Goal: Task Accomplishment & Management: Use online tool/utility

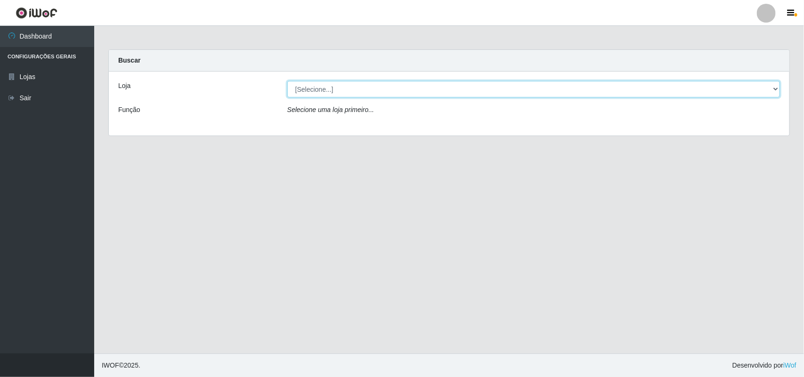
click at [309, 89] on select "[Selecione...] Extrabom - Loja 01 Centro de Distribuição" at bounding box center [533, 89] width 493 height 16
select select "435"
click at [287, 81] on select "[Selecione...] Extrabom - Loja 01 Centro de Distribuição" at bounding box center [533, 89] width 493 height 16
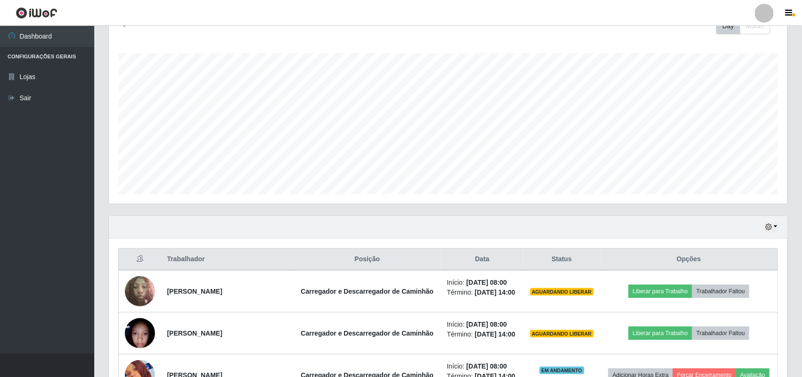
scroll to position [177, 0]
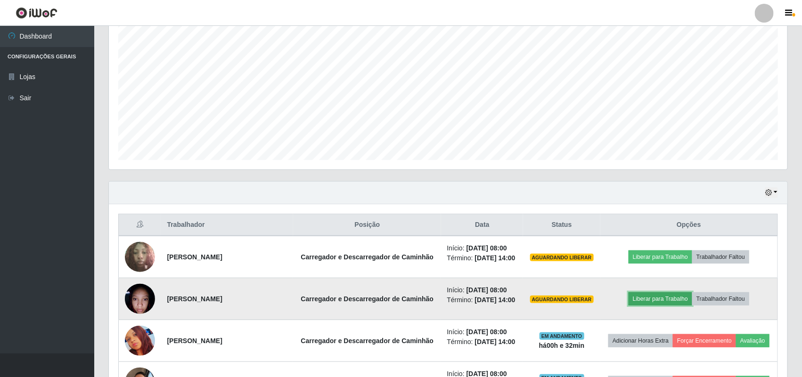
click at [663, 306] on button "Liberar para Trabalho" at bounding box center [660, 299] width 64 height 13
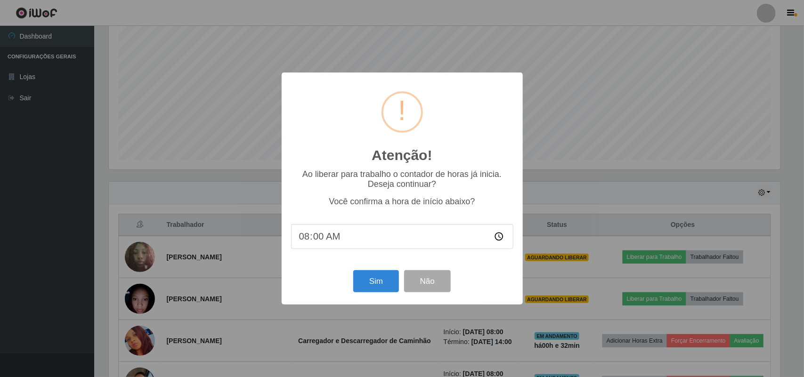
click at [380, 240] on input "08:00" at bounding box center [402, 236] width 222 height 25
click at [322, 237] on input "08:00" at bounding box center [402, 236] width 222 height 25
type input "08:30"
click at [378, 286] on button "Sim" at bounding box center [376, 281] width 46 height 22
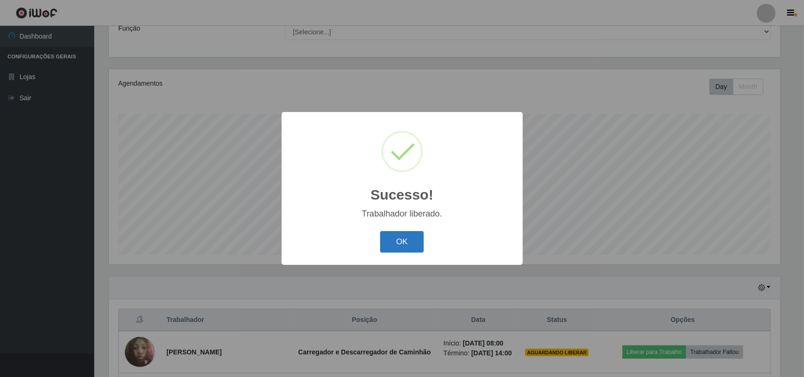
click at [399, 246] on button "OK" at bounding box center [402, 242] width 44 height 22
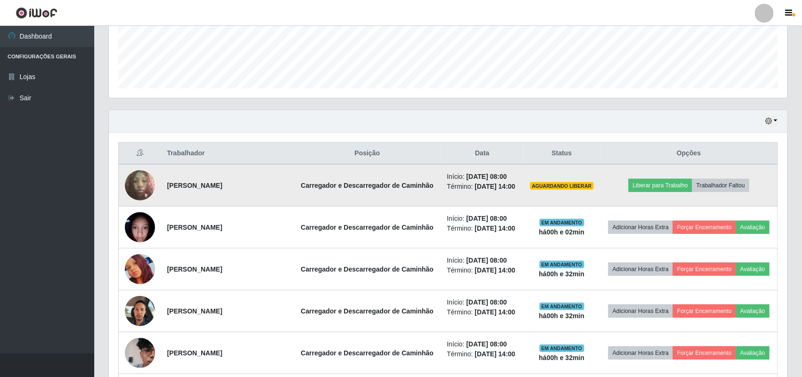
scroll to position [258, 0]
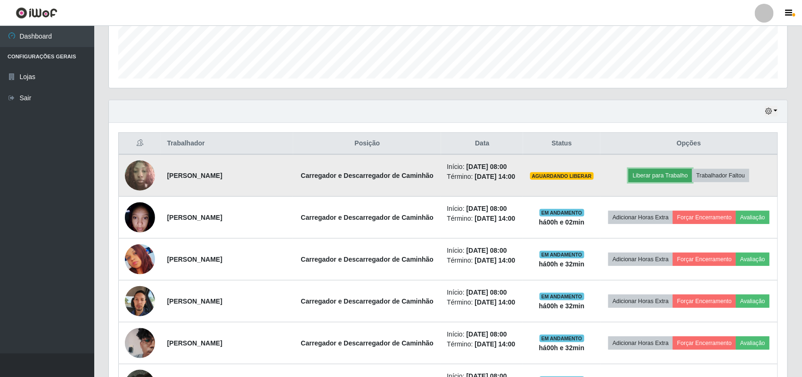
click at [653, 174] on button "Liberar para Trabalho" at bounding box center [660, 175] width 64 height 13
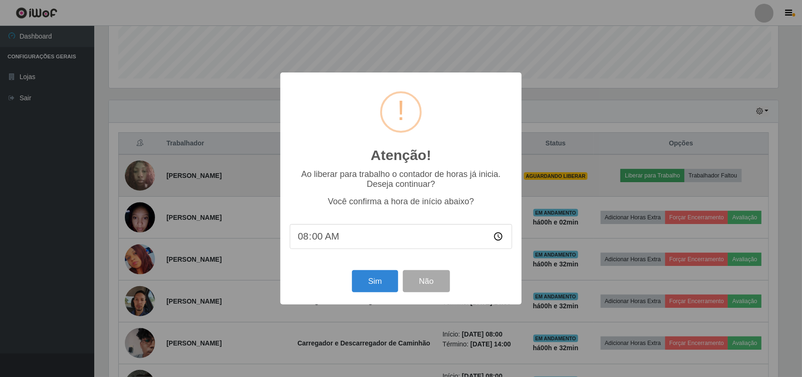
scroll to position [196, 672]
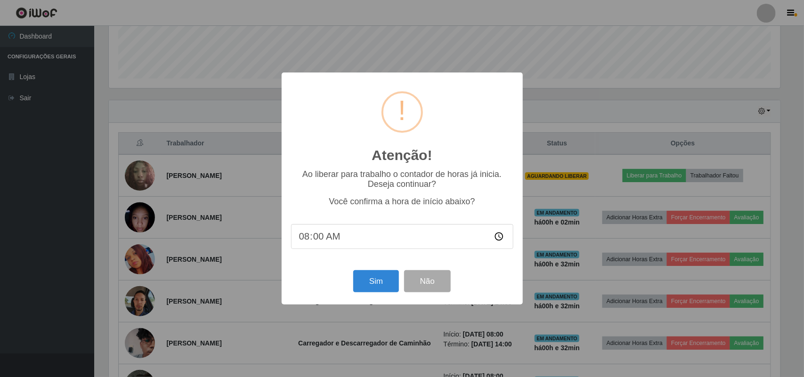
click at [305, 236] on input "08:00" at bounding box center [402, 236] width 222 height 25
click at [314, 239] on input "08:00" at bounding box center [402, 236] width 222 height 25
type input "08:30"
click at [396, 283] on button "Sim" at bounding box center [376, 281] width 46 height 22
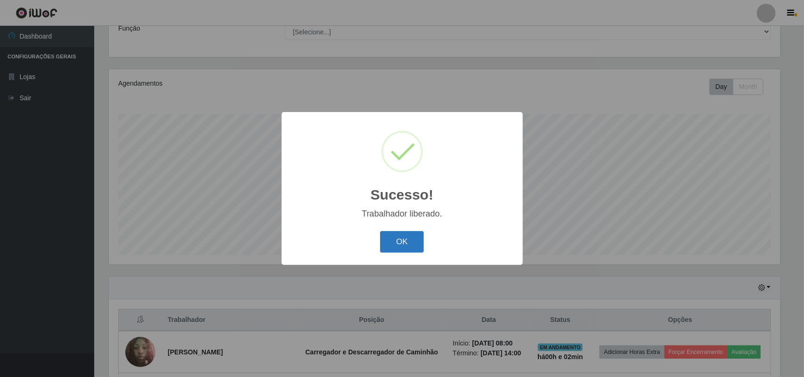
click at [404, 243] on button "OK" at bounding box center [402, 242] width 44 height 22
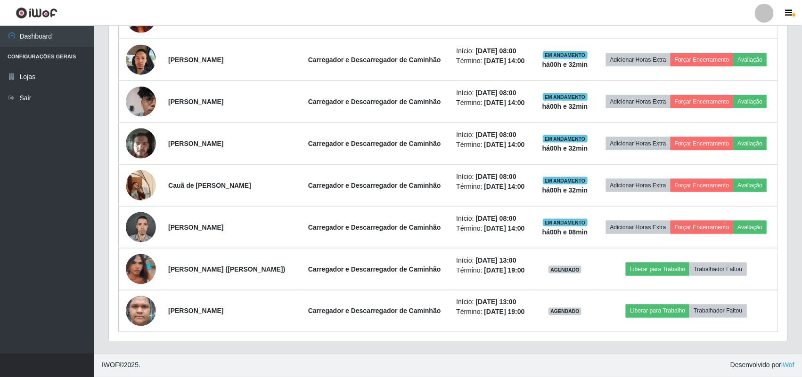
scroll to position [553, 0]
